Goal: Use online tool/utility: Utilize a website feature to perform a specific function

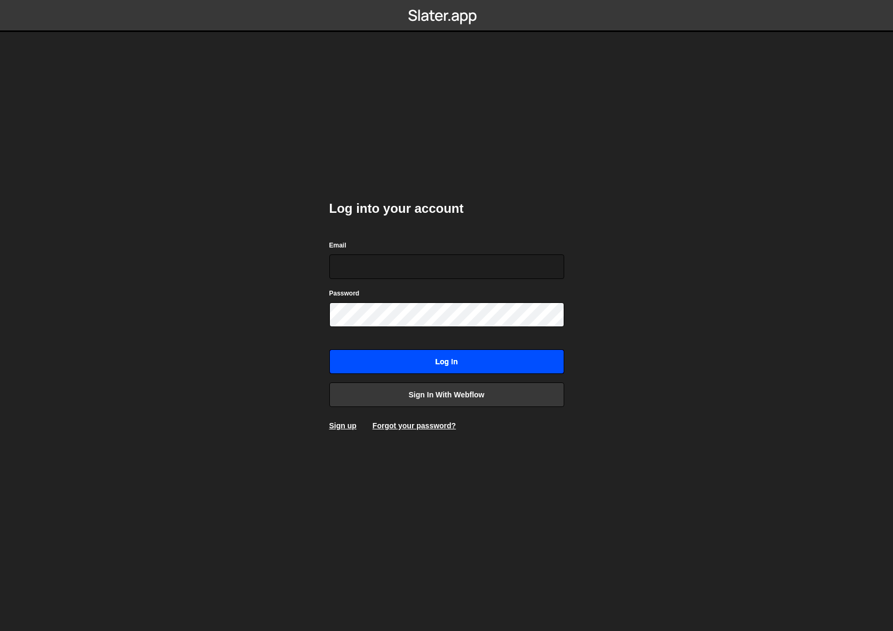
type input "[EMAIL_ADDRESS][DOMAIN_NAME]"
click at [451, 367] on input "Log in" at bounding box center [446, 361] width 235 height 25
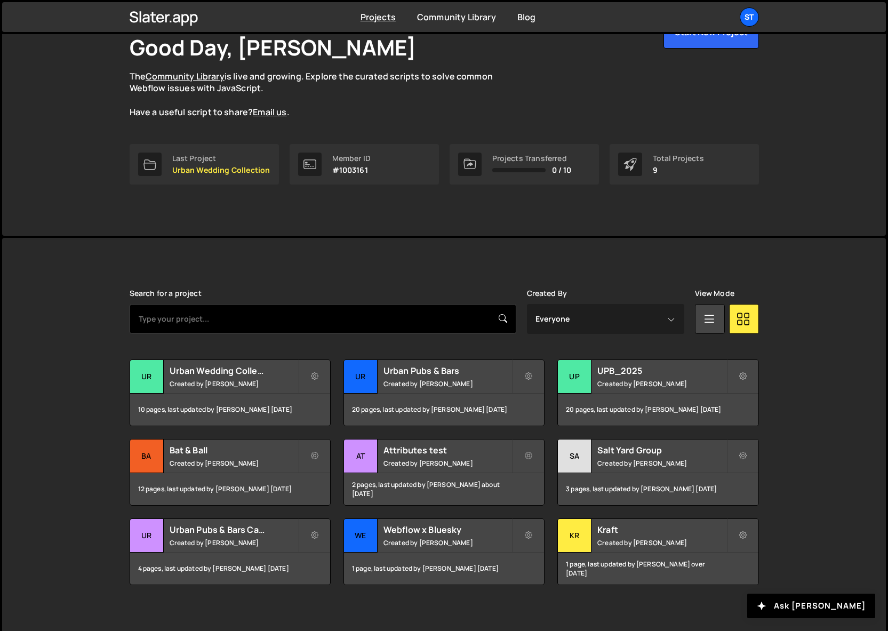
scroll to position [77, 0]
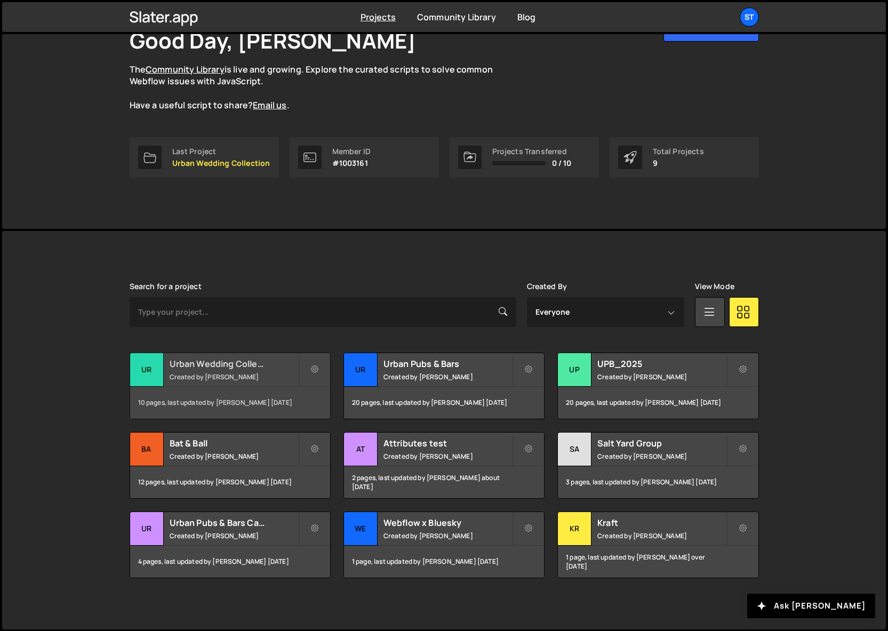
click at [232, 365] on h2 "Urban Wedding Collection" at bounding box center [234, 364] width 129 height 12
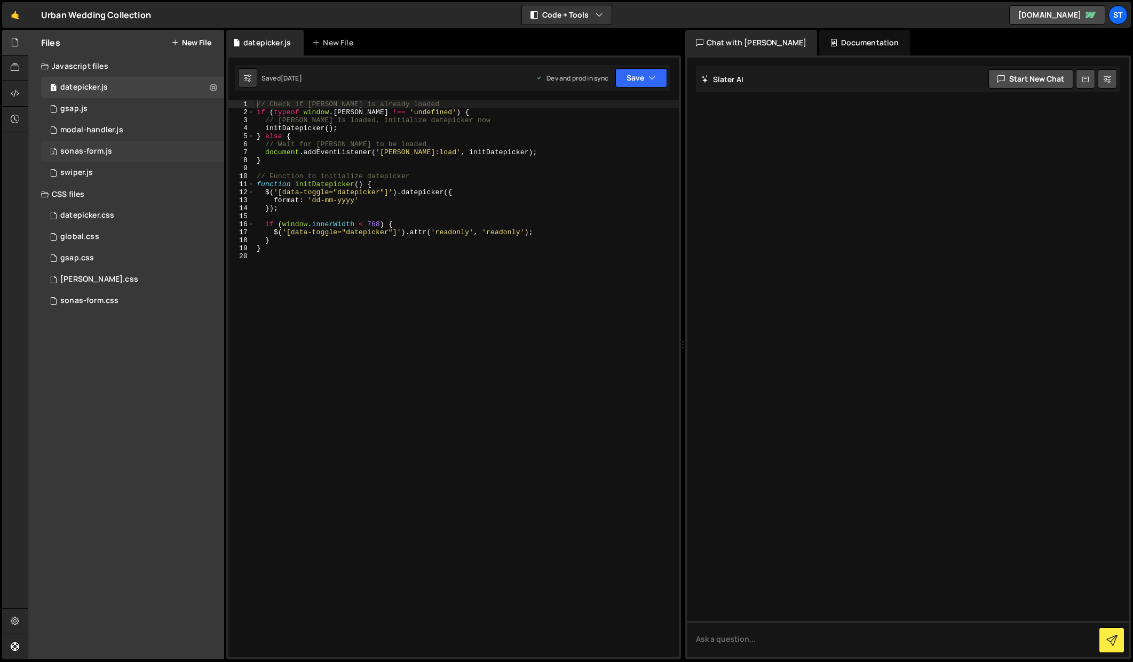
click at [130, 149] on div "2 sonas-form.js 0" at bounding box center [132, 151] width 183 height 21
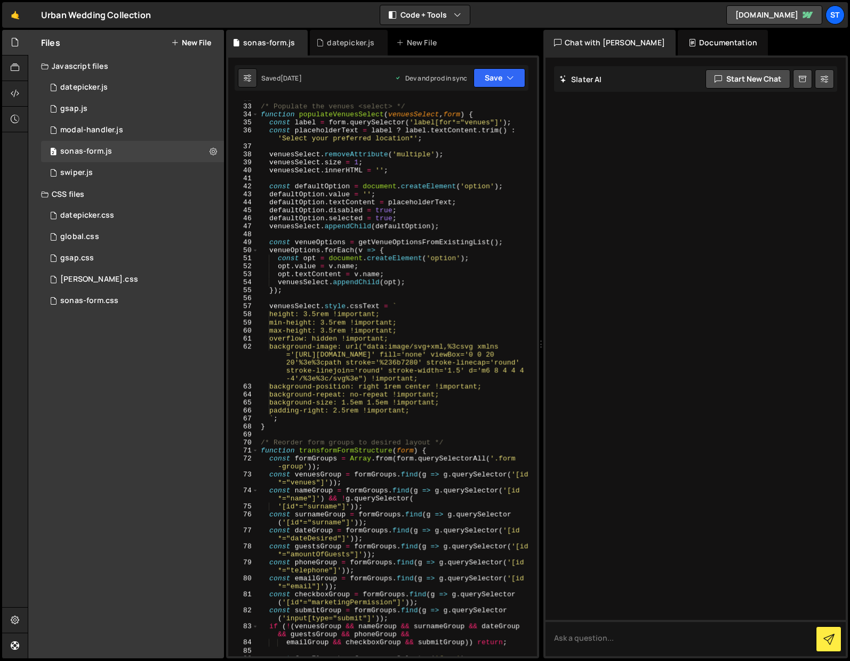
scroll to position [278, 0]
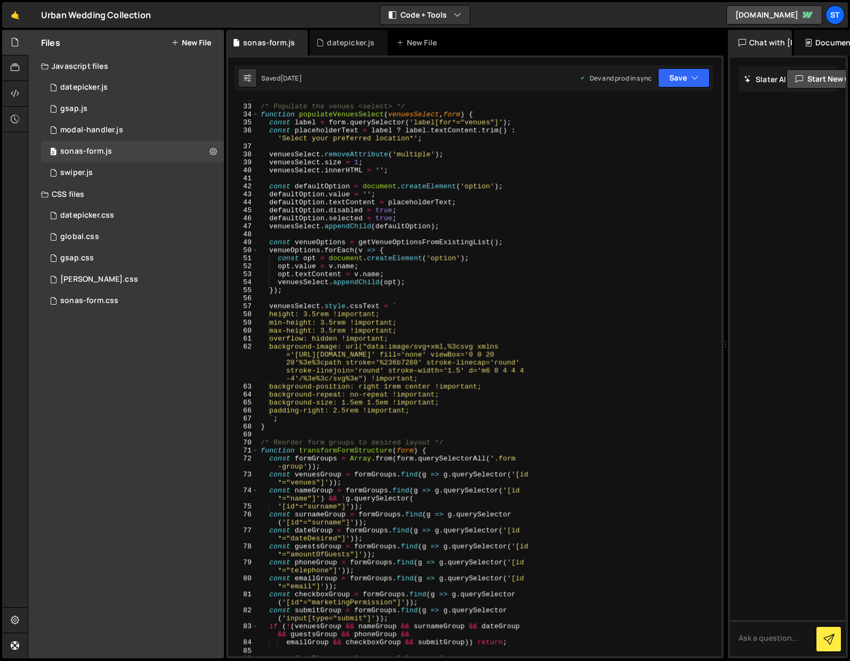
drag, startPoint x: 540, startPoint y: 172, endPoint x: 720, endPoint y: 181, distance: 180.0
click at [720, 181] on div "Files New File Javascript files 1 datepicker.js 0 1 gsap.js 0 1 modal-handler.j…" at bounding box center [439, 344] width 823 height 629
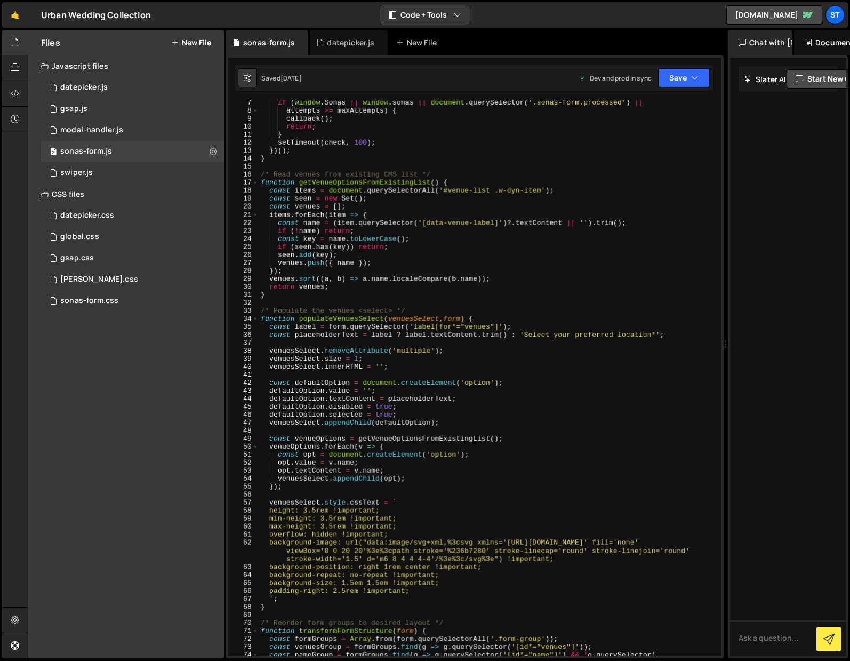
scroll to position [0, 0]
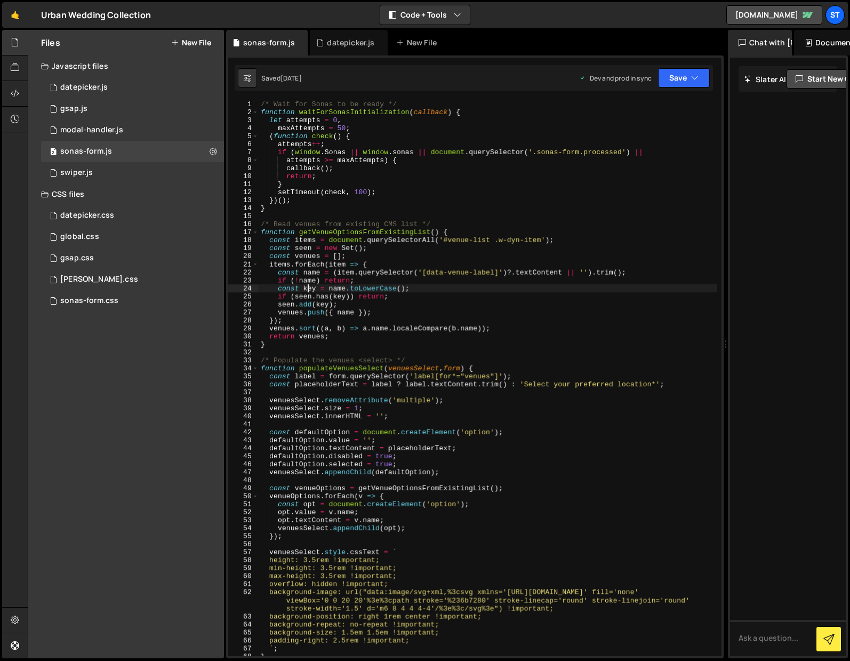
click at [308, 285] on div "/* Wait for Sonas to be ready */ function waitForSonasInitialization ( callback…" at bounding box center [488, 386] width 459 height 572
type textarea "};"
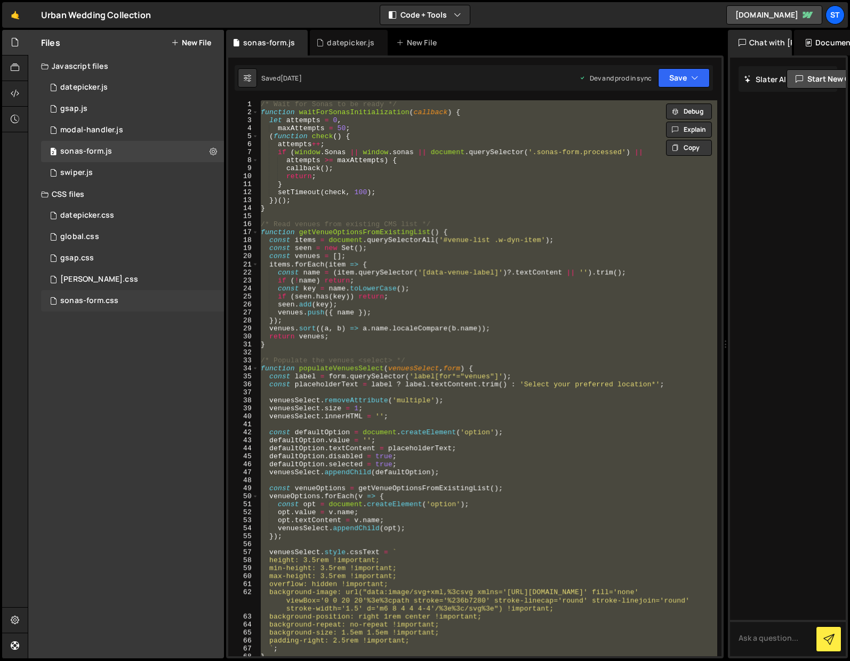
click at [74, 298] on div "sonas-form.css" at bounding box center [89, 301] width 58 height 10
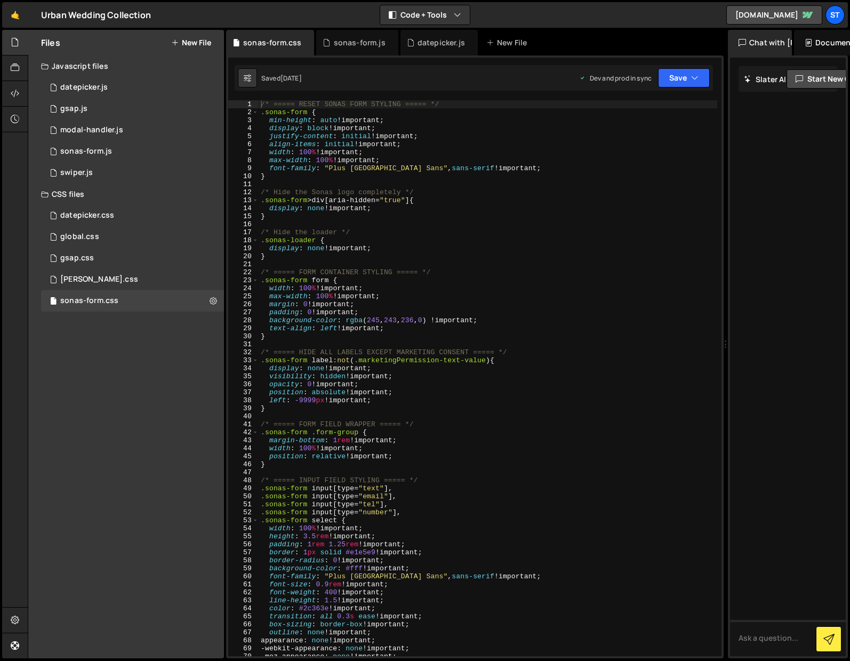
click at [358, 156] on div "/* ===== RESET SONAS FORM STYLING ===== */ .sonas-form { min-height : auto !imp…" at bounding box center [488, 386] width 459 height 572
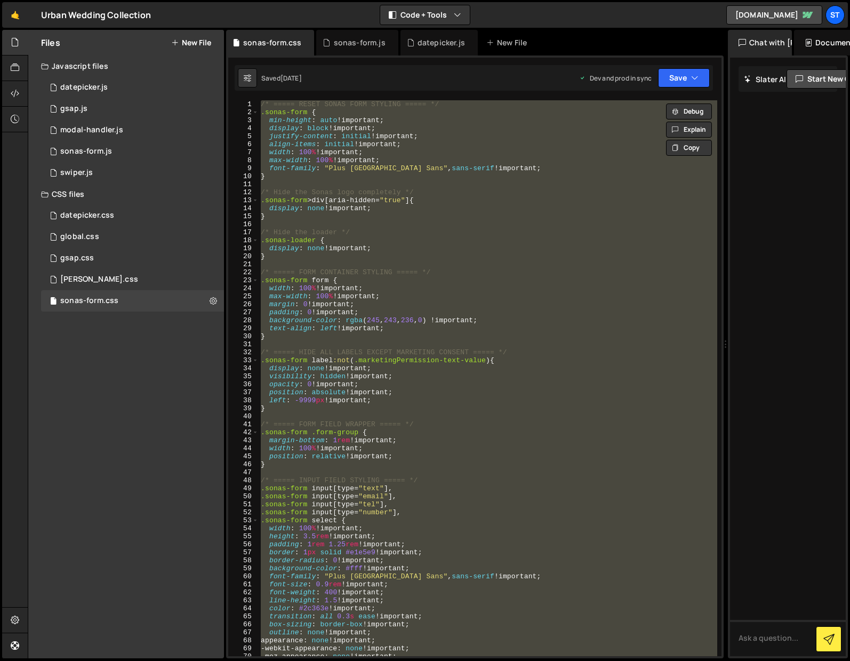
scroll to position [3, 0]
click at [349, 230] on div "/* ===== RESET SONAS FORM STYLING ===== */ .sonas-form { min-height : auto !imp…" at bounding box center [488, 378] width 459 height 556
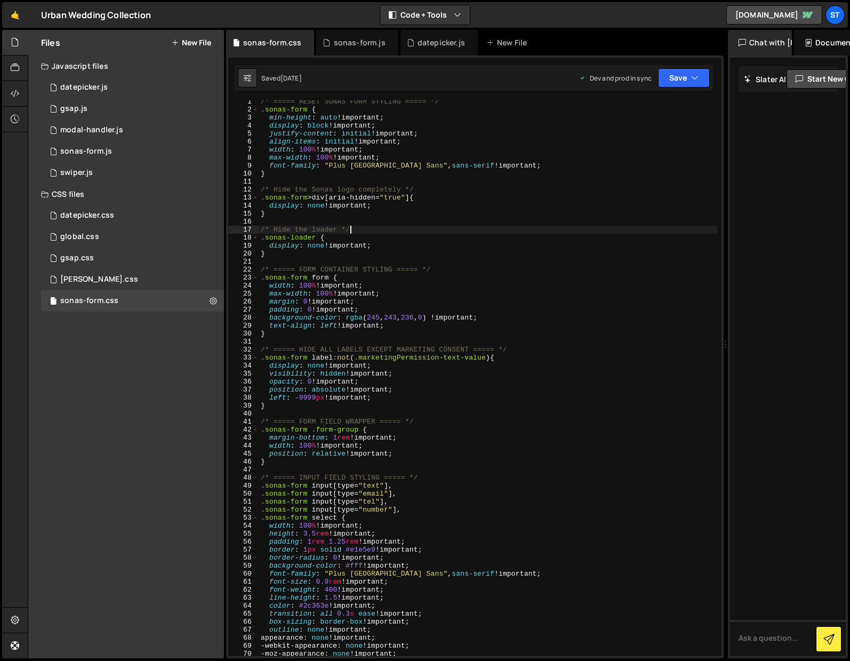
type textarea "}"
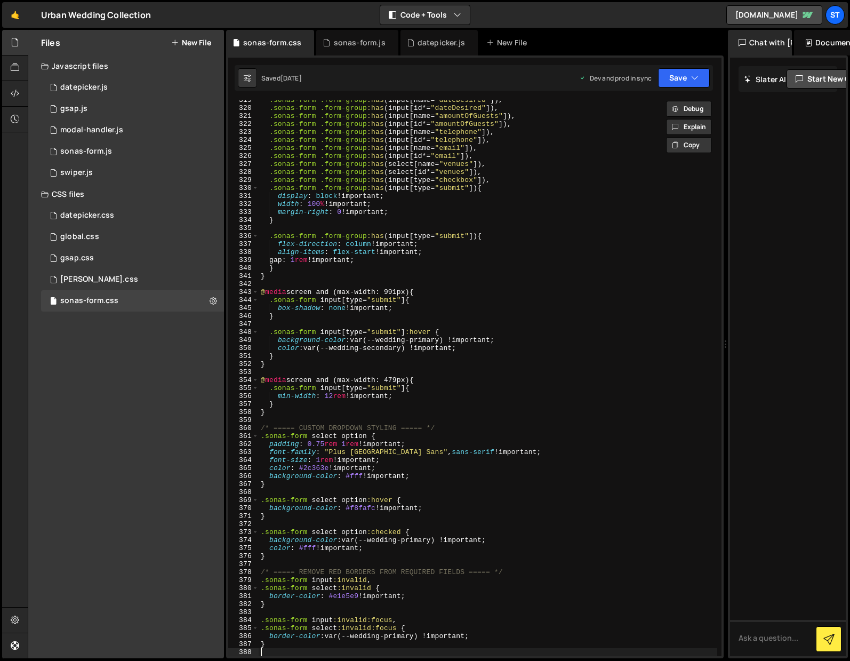
scroll to position [2597, 0]
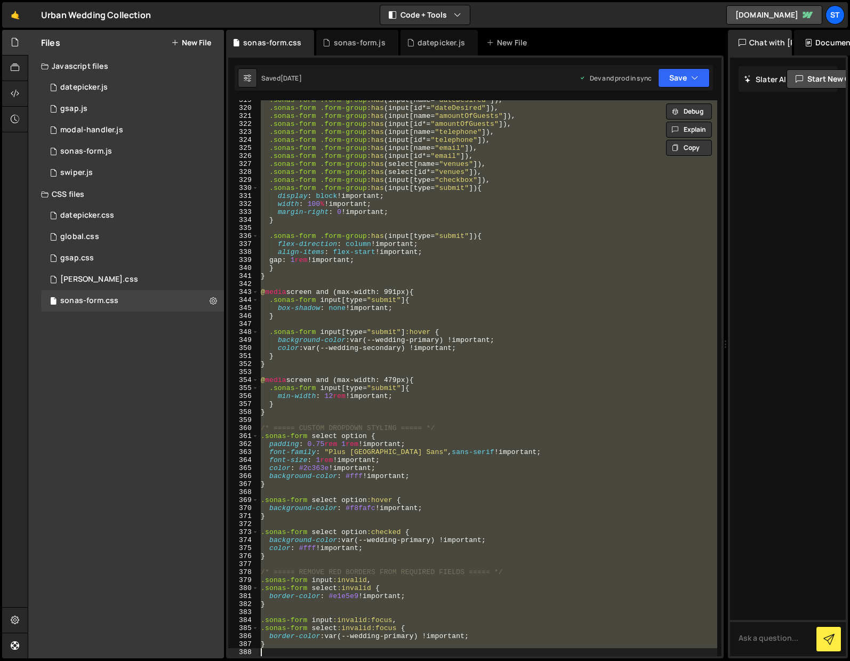
paste textarea
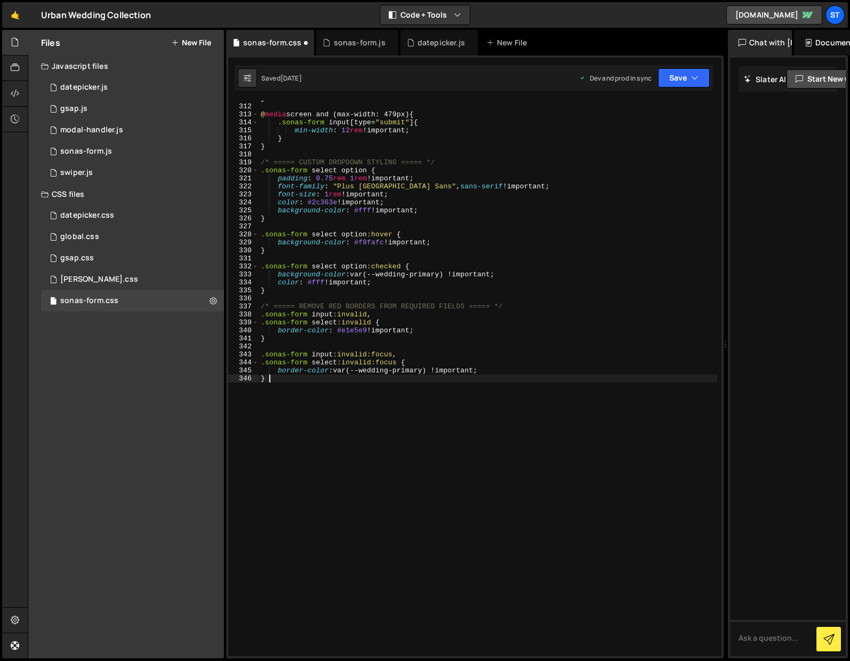
type textarea "border-color: var(--wedding-primary) !important;"
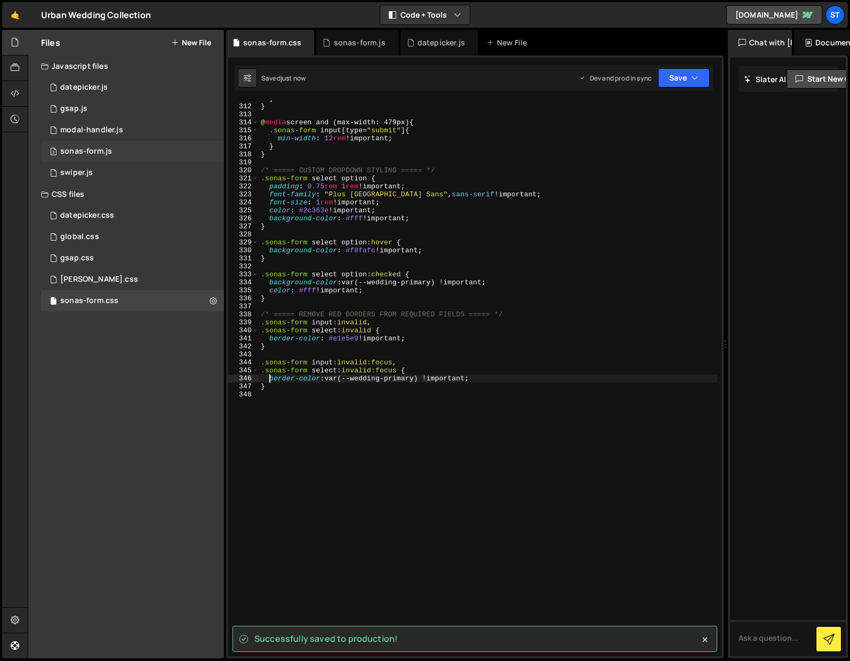
click at [73, 147] on div "sonas-form.js" at bounding box center [86, 152] width 52 height 10
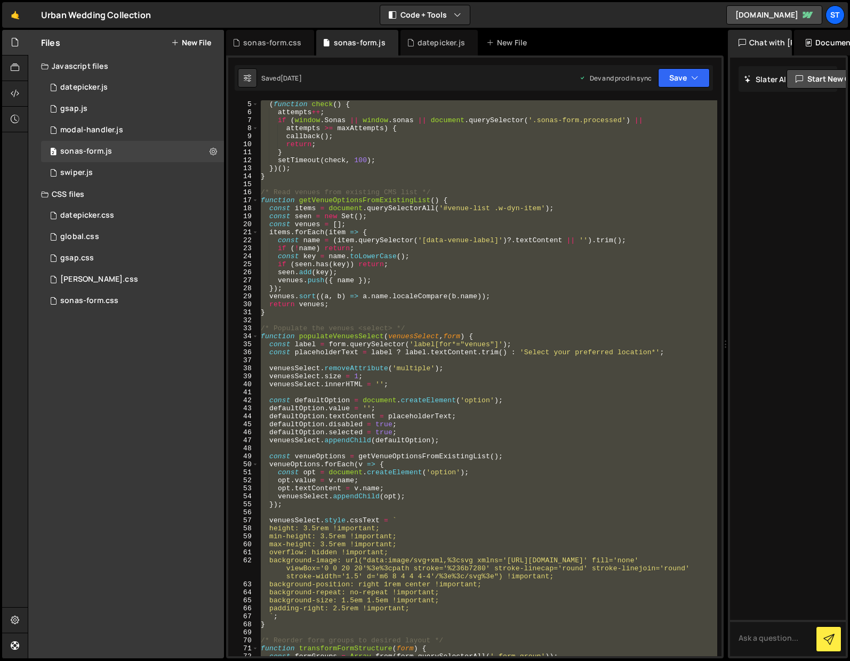
scroll to position [0, 0]
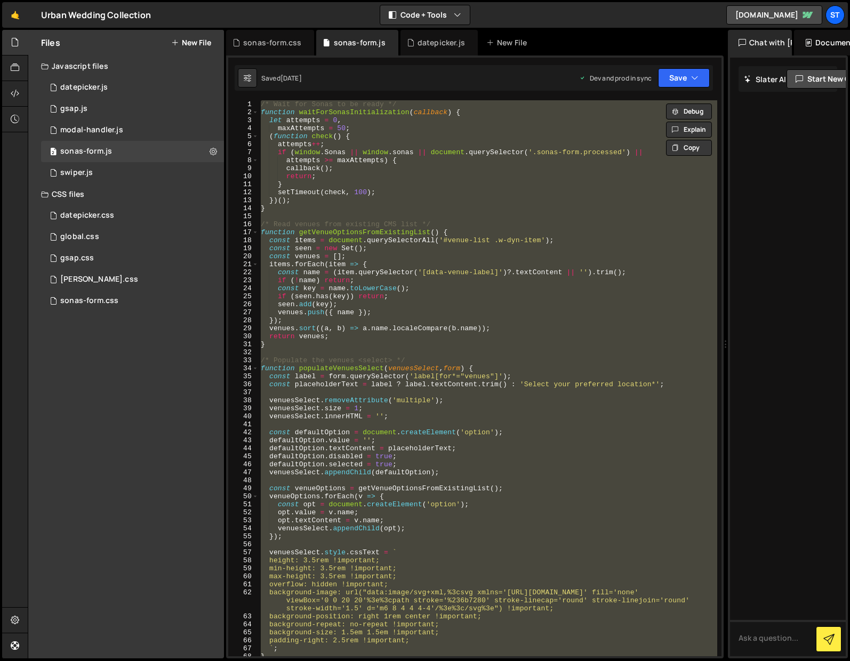
click at [383, 184] on div "/* Wait for Sonas to be ready */ function waitForSonasInitialization ( callback…" at bounding box center [488, 378] width 459 height 556
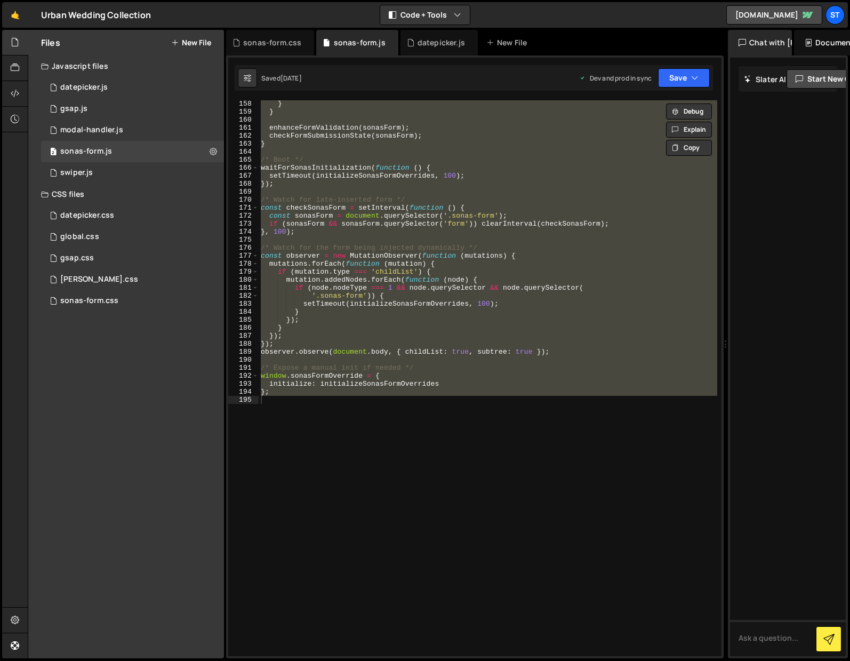
scroll to position [1294, 0]
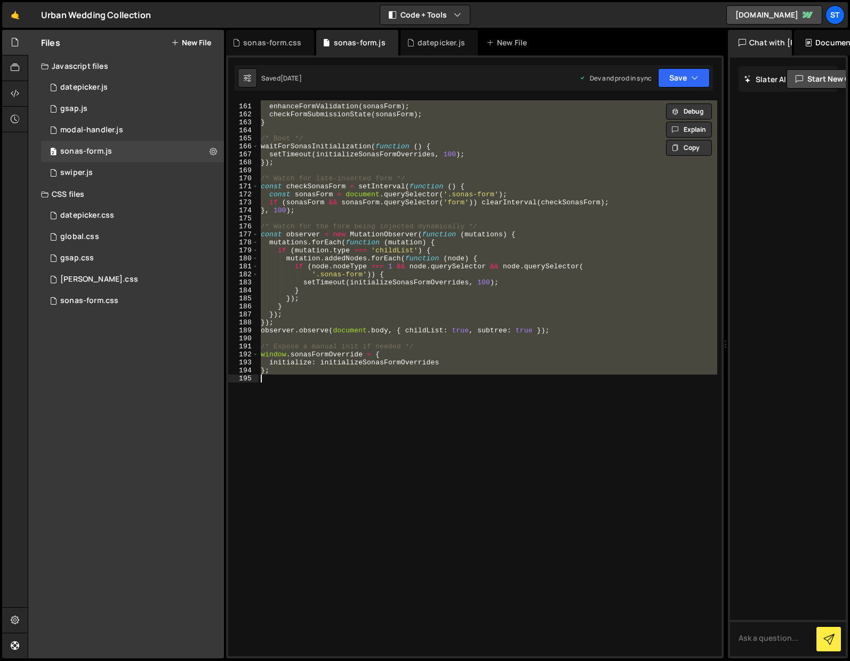
click at [354, 159] on div "enhanceFormValidation ( sonasForm ) ; checkFormSubmissionState ( sonasForm ) ; …" at bounding box center [488, 378] width 459 height 556
paste textarea
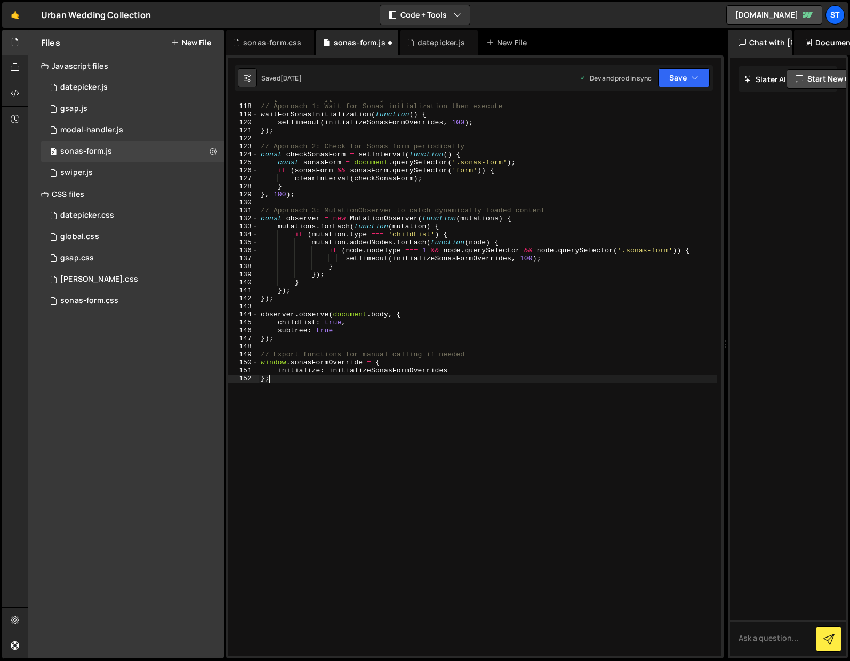
scroll to position [974, 0]
type textarea "observer.observe(document.body, {"
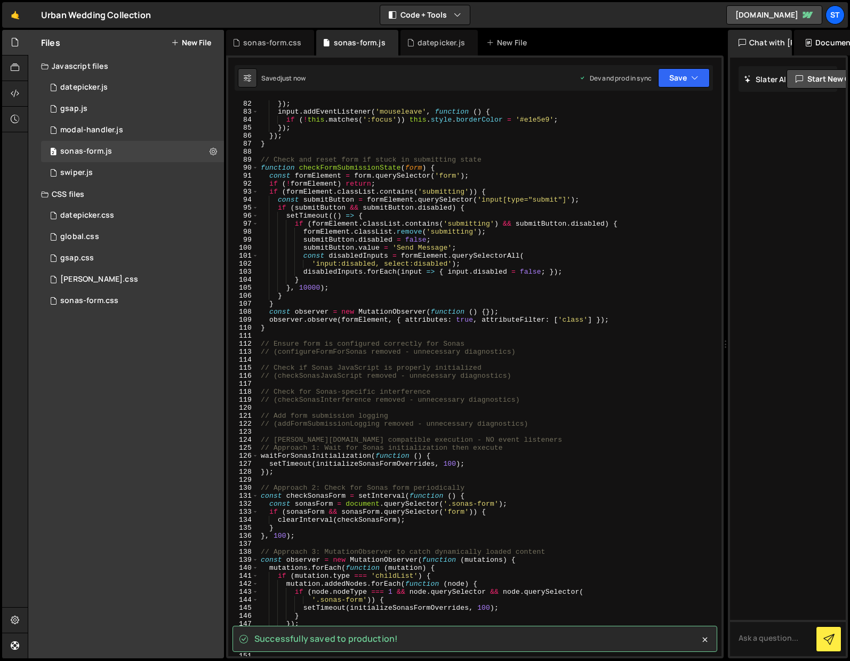
scroll to position [645, 0]
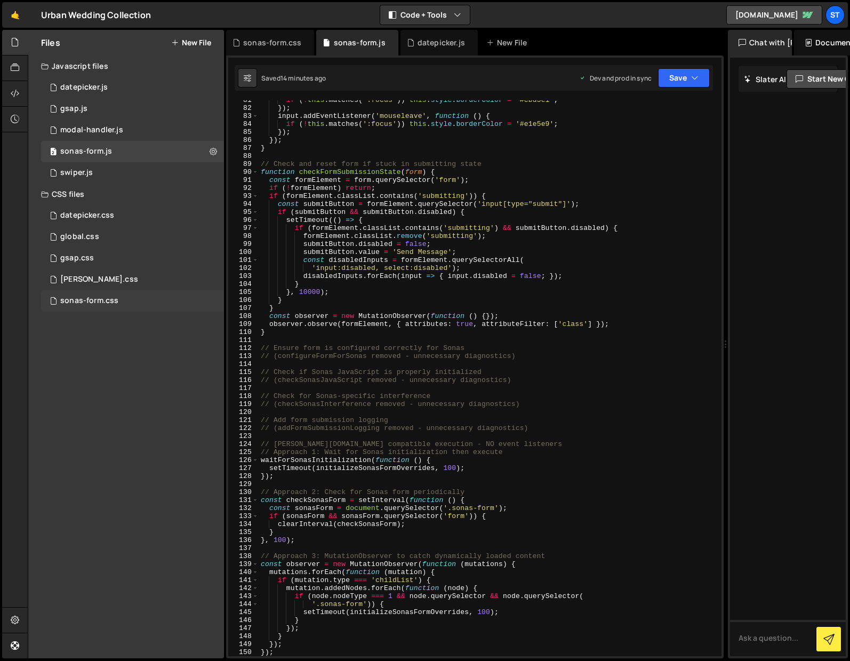
click at [86, 297] on div "sonas-form.css" at bounding box center [89, 301] width 58 height 10
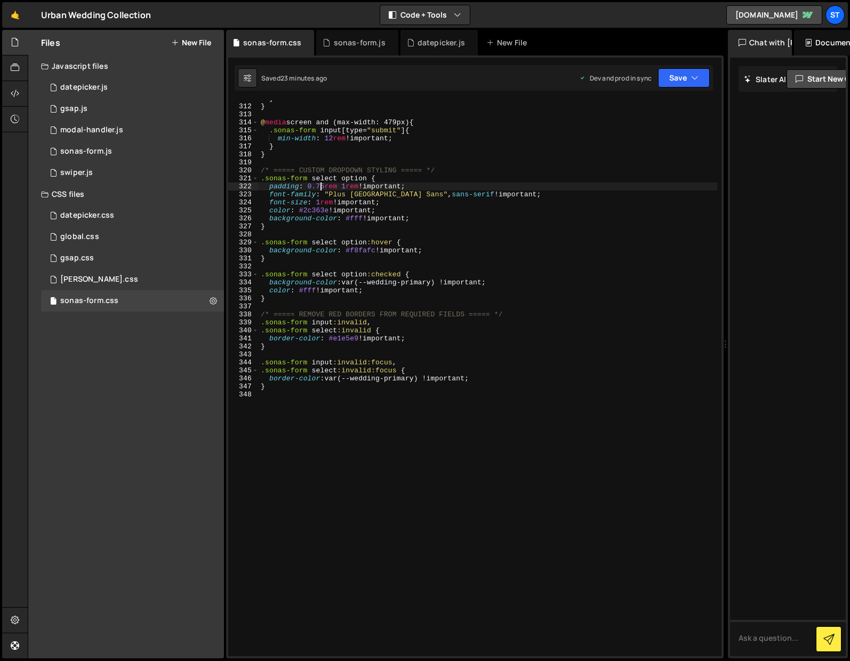
click at [320, 186] on div "} } @ media screen and (max-width: 479px) { .sonas-form input [ type = " submit…" at bounding box center [488, 380] width 459 height 572
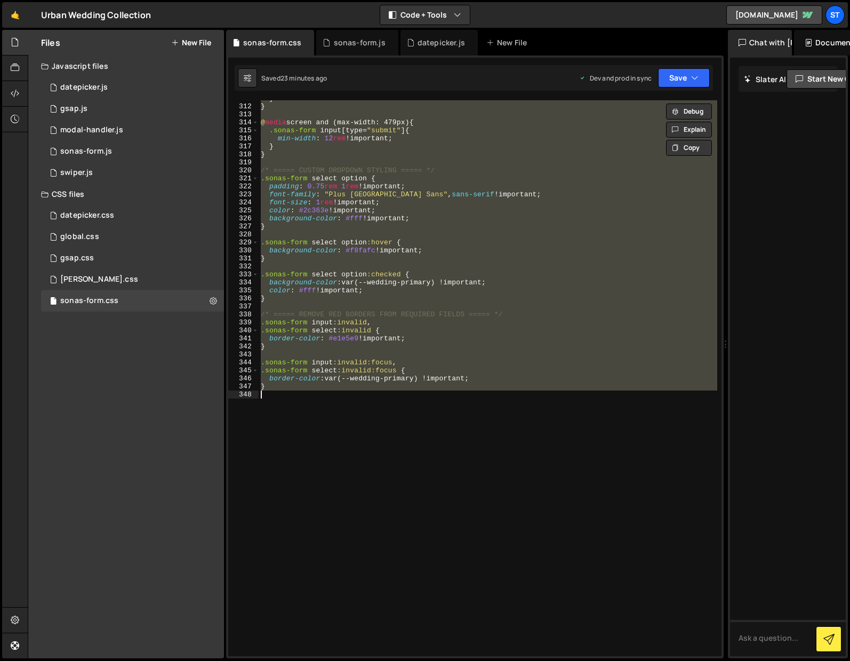
paste textarea
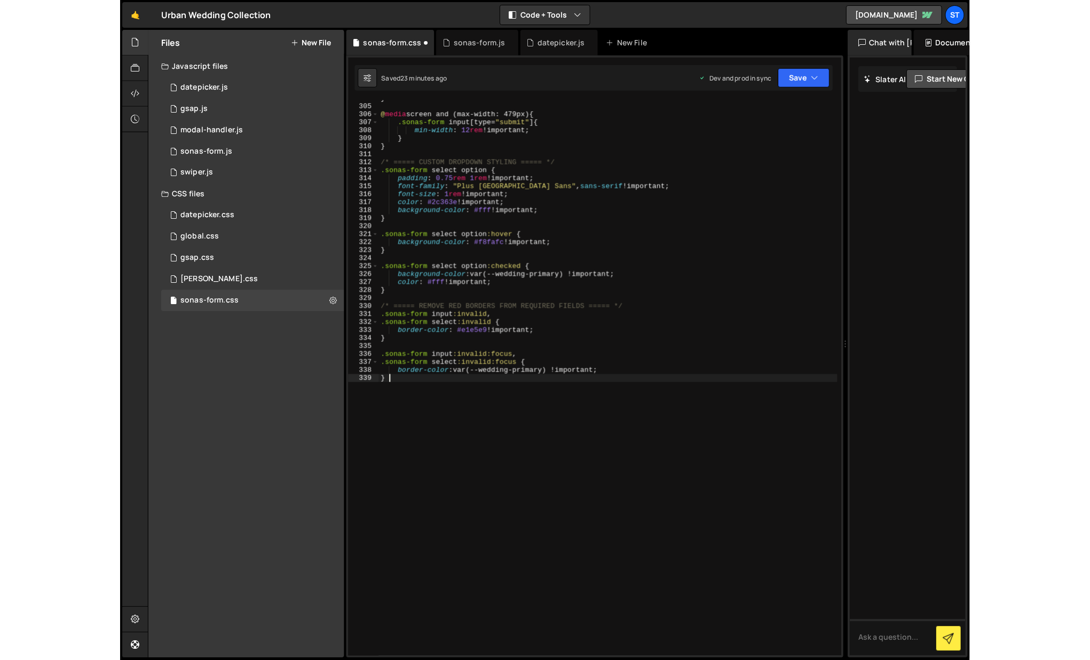
scroll to position [2463, 0]
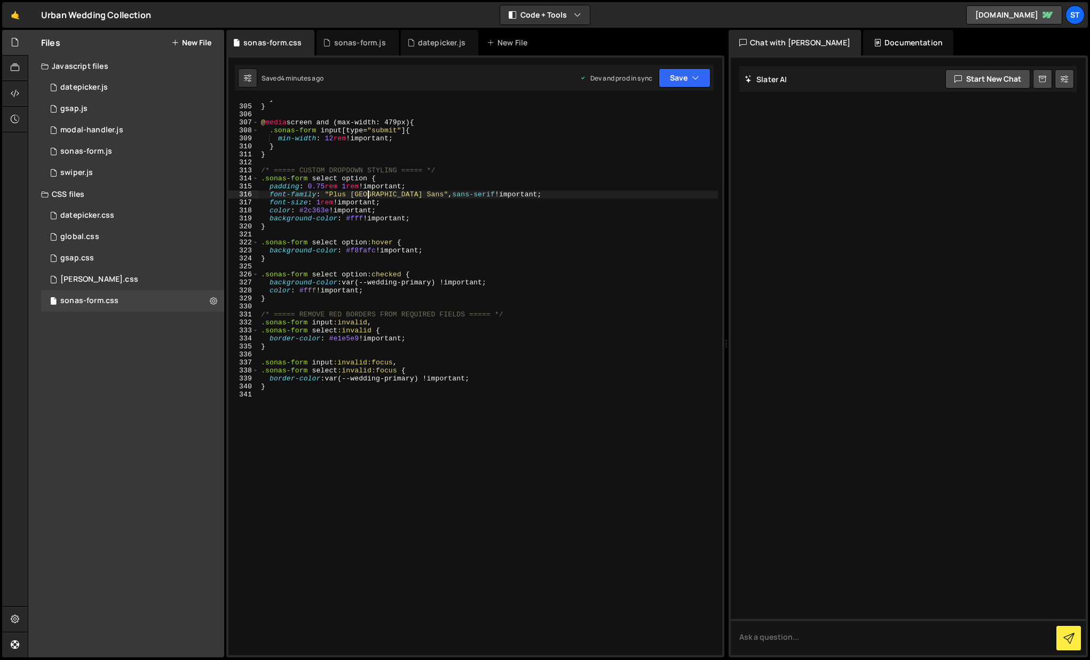
click at [367, 193] on div "} } @ media screen and (max-width: 479px) { .sonas-form input [ type = " submit…" at bounding box center [488, 379] width 459 height 571
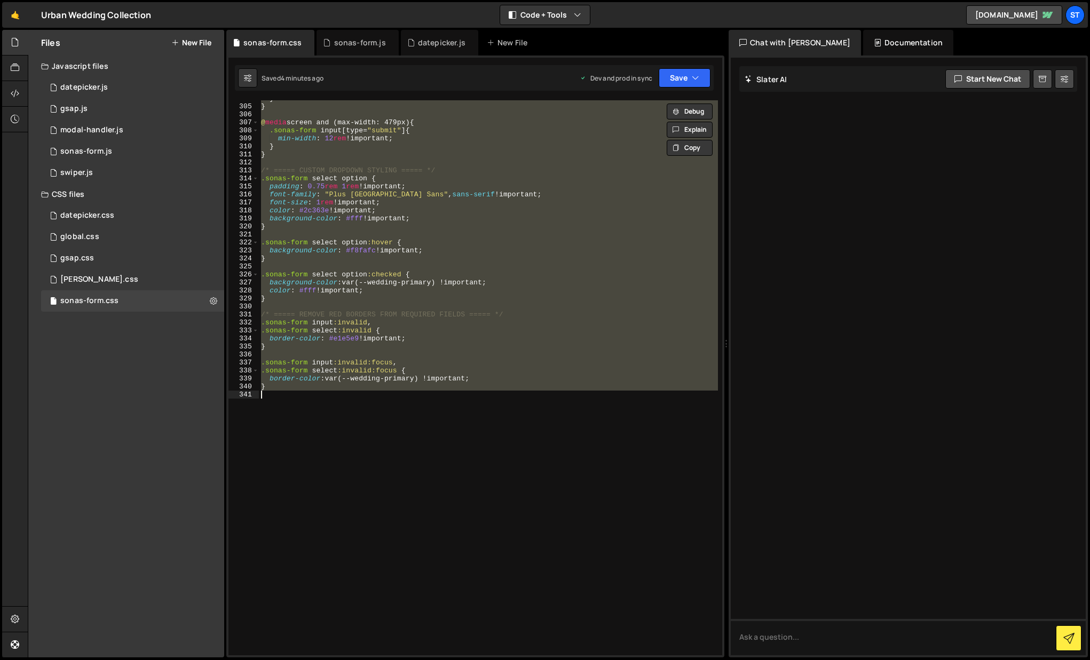
paste textarea
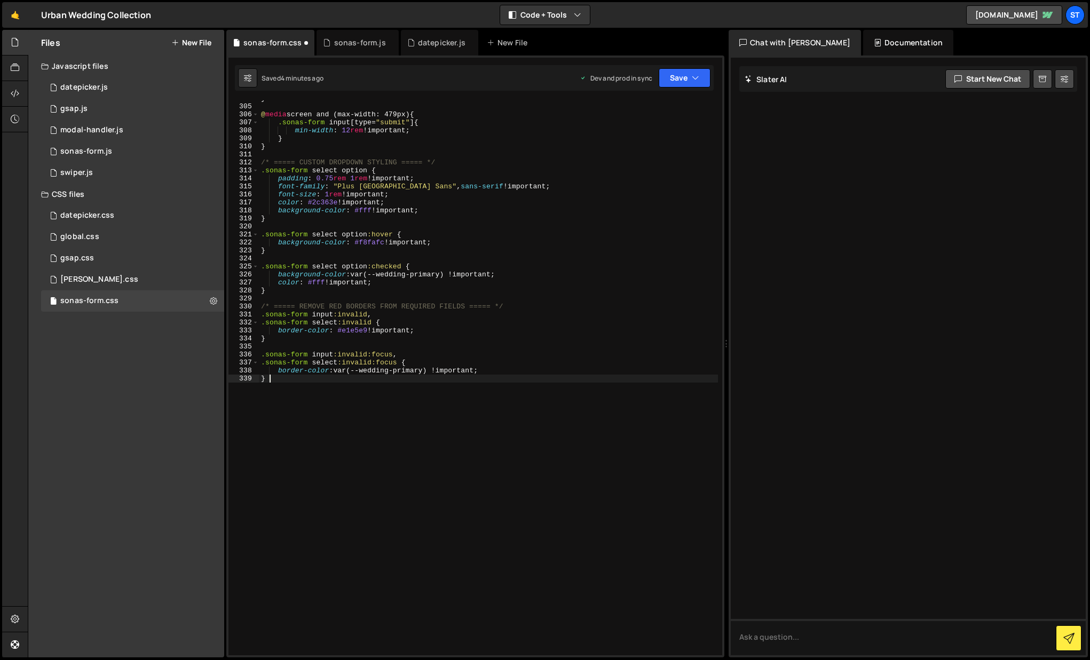
type textarea "border-color: var(--wedding-primary) !important;"
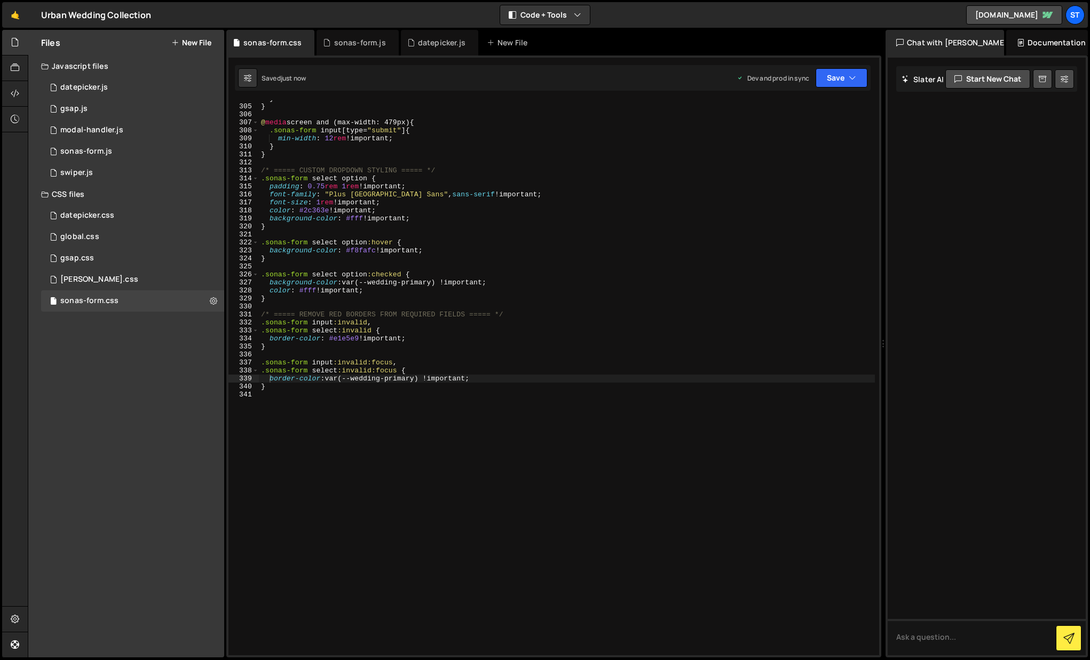
drag, startPoint x: 725, startPoint y: 406, endPoint x: 877, endPoint y: 404, distance: 152.1
click at [877, 404] on div "Files New File Javascript files 1 datepicker.js 0 1 gsap.js 0 1 modal-handler.j…" at bounding box center [559, 344] width 1062 height 628
